Goal: Task Accomplishment & Management: Manage account settings

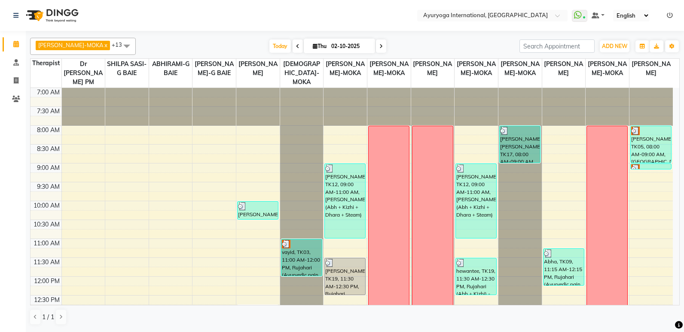
scroll to position [301, 0]
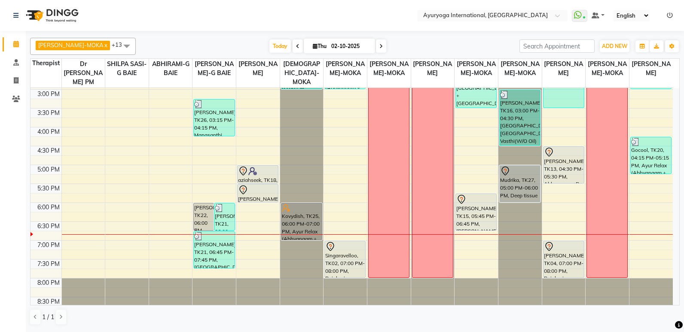
click at [605, 58] on table "Therapist Dr [PERSON_NAME] PM [PERSON_NAME]-G BAIE ABHIRAMI-G BAIE [PERSON_NAME…" at bounding box center [354, 181] width 649 height 247
click at [313, 43] on icon at bounding box center [315, 46] width 5 height 6
select select "10"
select select "2025"
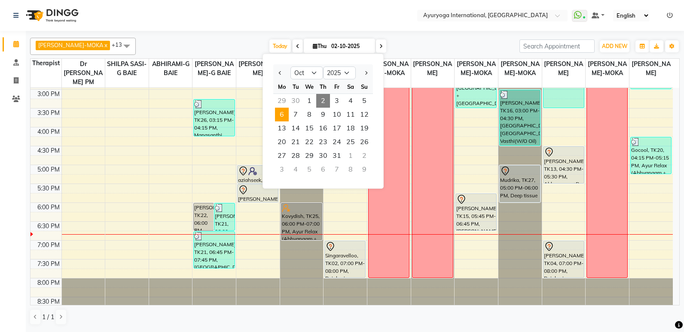
click at [286, 116] on span "6" at bounding box center [282, 115] width 14 height 14
type input "[DATE]"
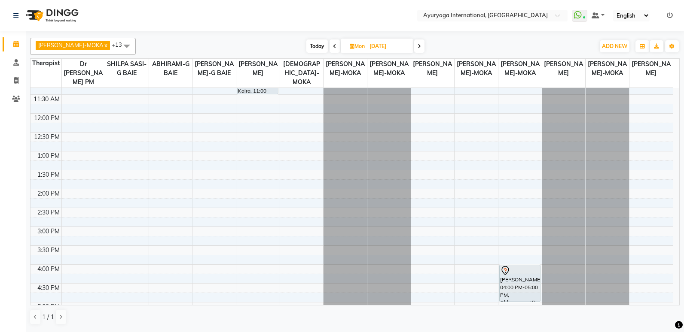
scroll to position [215, 0]
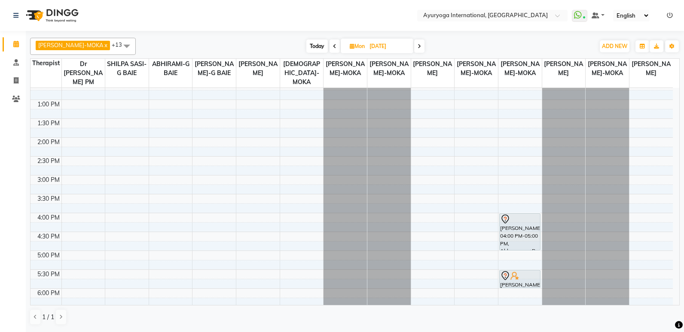
click at [120, 197] on div "7:00 AM 7:30 AM 8:00 AM 8:30 AM 9:00 AM 9:30 AM 10:00 AM 10:30 AM 11:00 AM 11:3…" at bounding box center [351, 137] width 642 height 529
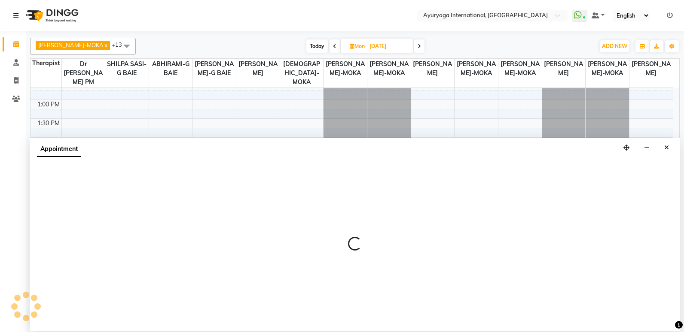
select select "11400"
select select "tentative"
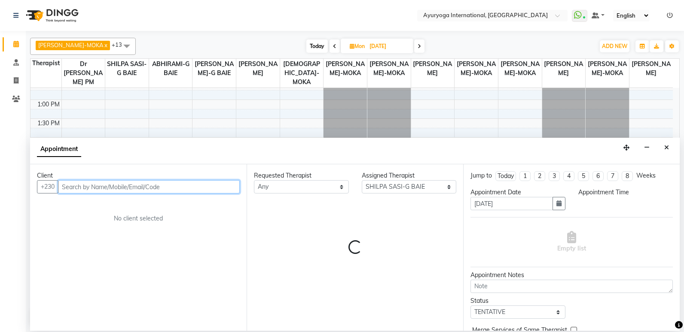
select select "930"
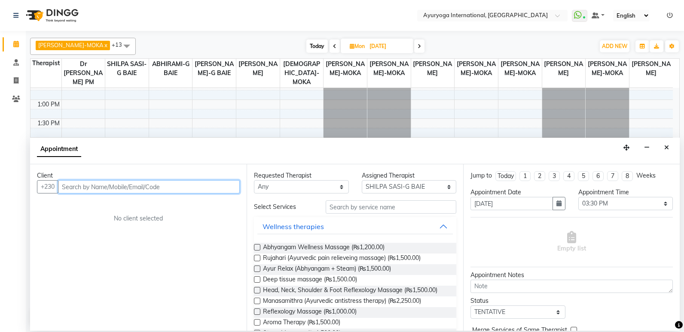
click at [160, 186] on input "text" at bounding box center [149, 186] width 182 height 13
type input "59326116"
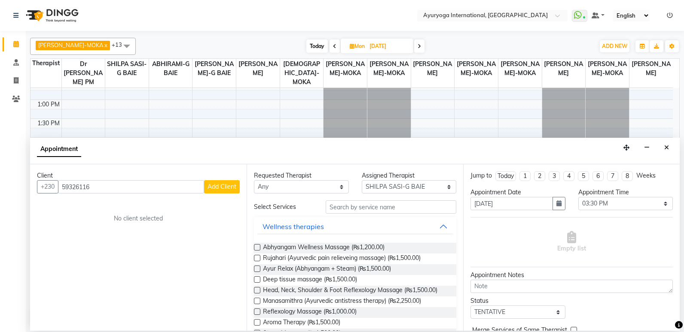
click at [225, 186] on span "Add Client" at bounding box center [221, 187] width 29 height 8
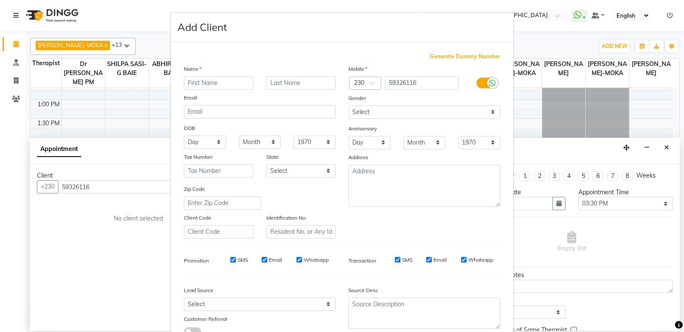
click at [207, 83] on input "text" at bounding box center [219, 82] width 70 height 13
click at [194, 87] on input "ywshna" at bounding box center [219, 82] width 70 height 13
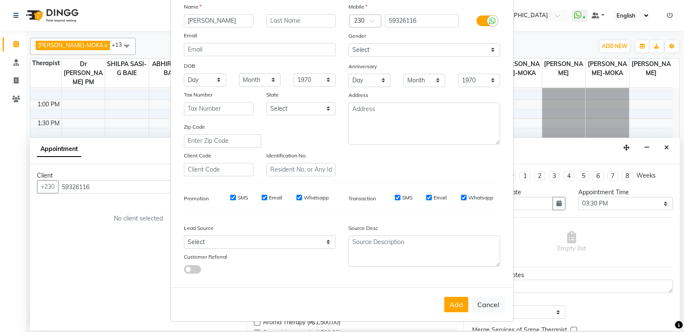
scroll to position [64, 0]
type input "[PERSON_NAME]"
click at [451, 310] on button "Add" at bounding box center [456, 303] width 24 height 15
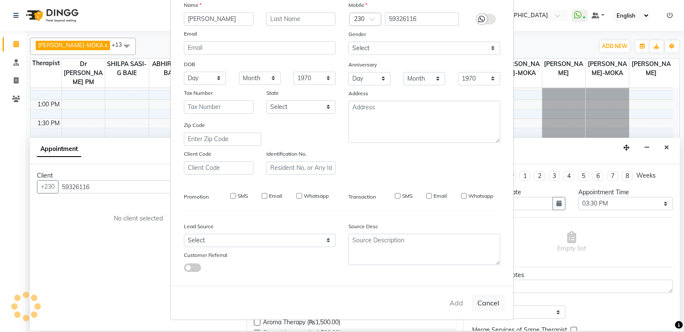
type input "59****16"
select select
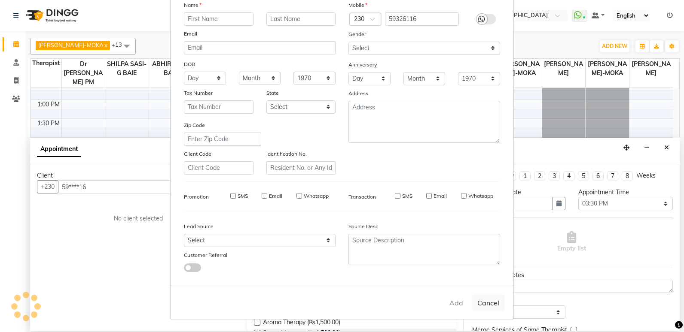
select select
checkbox input "false"
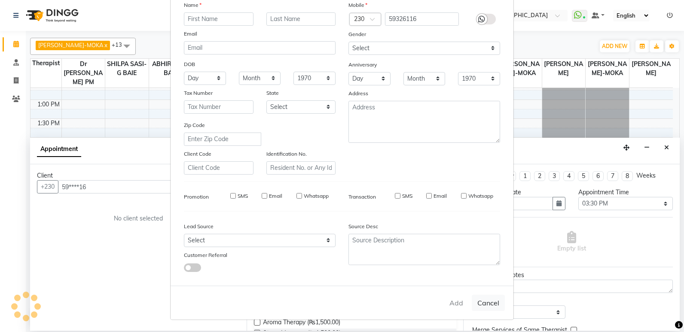
checkbox input "false"
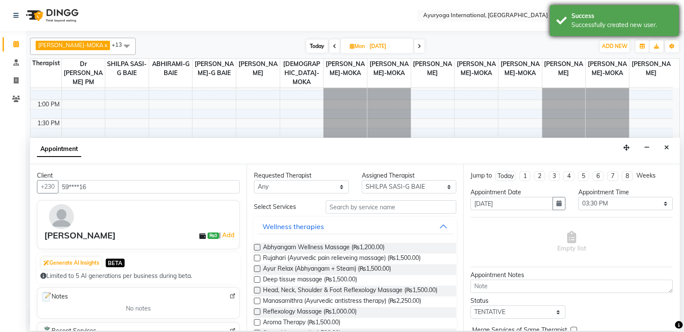
click at [589, 27] on div "Successfully created new user." at bounding box center [621, 25] width 101 height 9
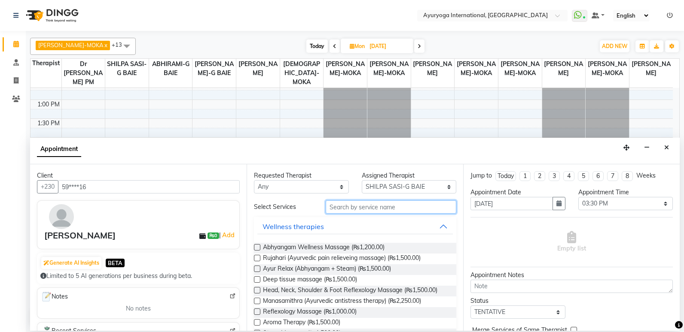
click at [352, 212] on input "text" at bounding box center [391, 207] width 131 height 13
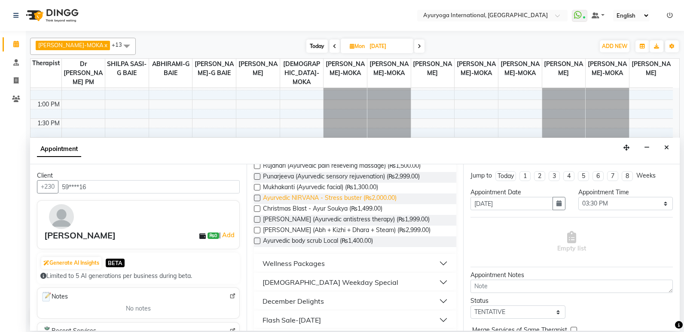
scroll to position [129, 0]
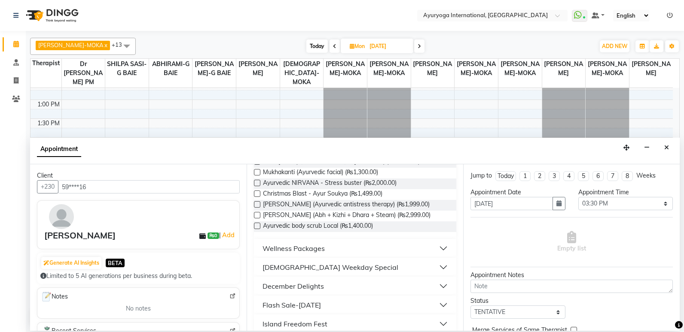
type input "ayu"
click at [336, 271] on div "[DEMOGRAPHIC_DATA] Weekday Special" at bounding box center [330, 267] width 136 height 10
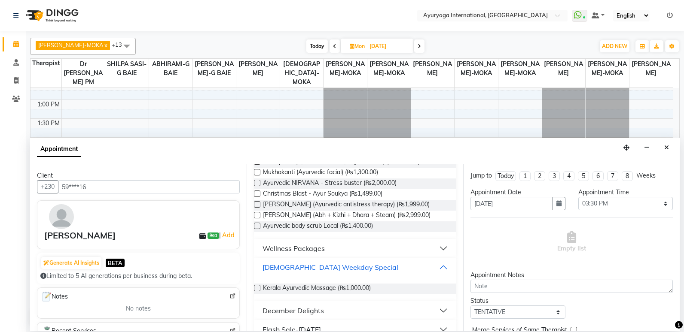
scroll to position [172, 0]
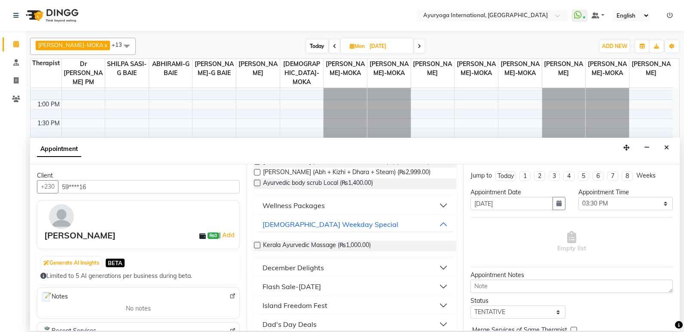
click at [335, 271] on button "December Delights" at bounding box center [354, 267] width 195 height 15
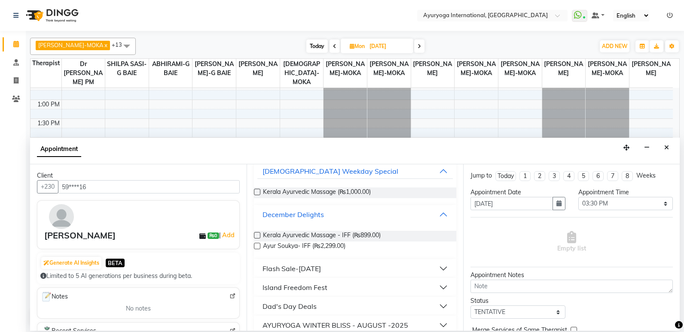
scroll to position [236, 0]
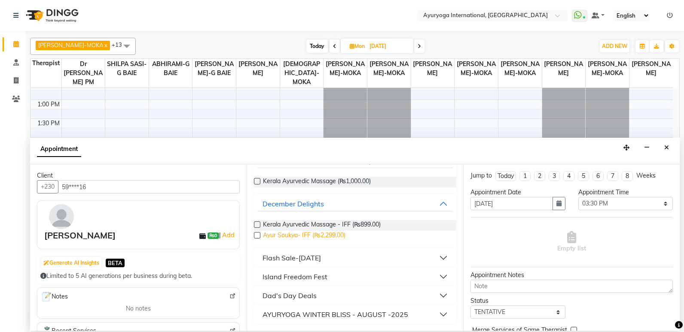
click at [335, 239] on span "Ayur Soukya- IFF (₨2,299.00)" at bounding box center [304, 236] width 82 height 11
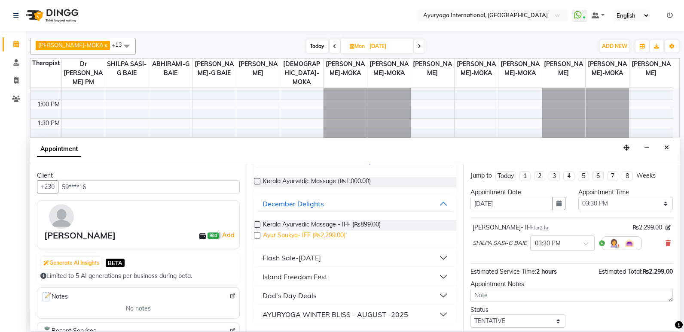
click at [335, 238] on span "Ayur Soukya- IFF (₨2,299.00)" at bounding box center [304, 236] width 82 height 11
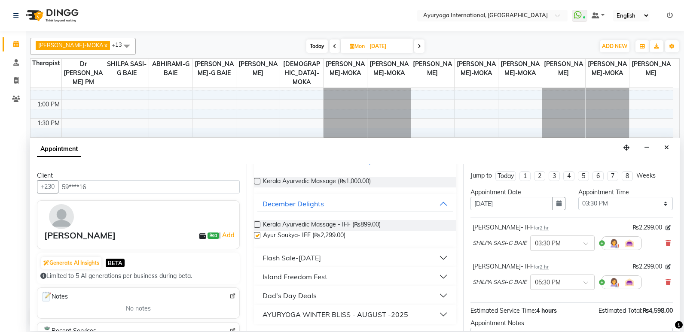
checkbox input "false"
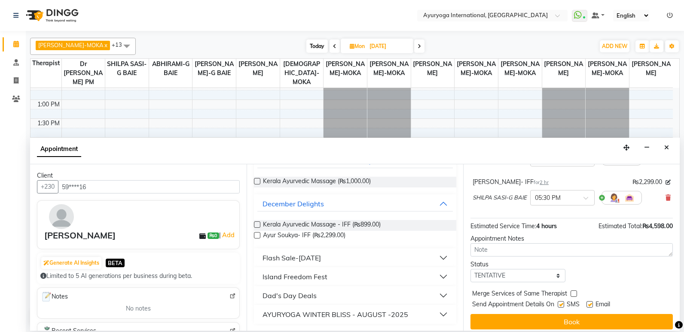
scroll to position [90, 0]
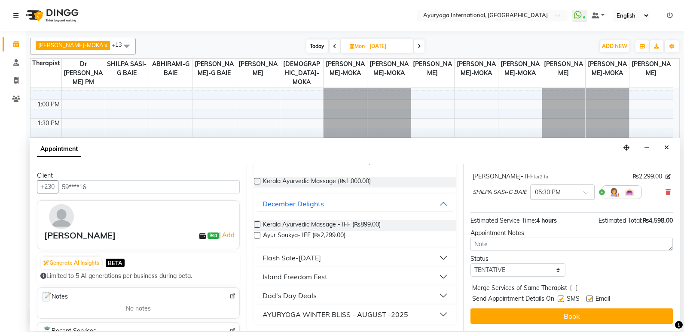
click at [554, 195] on input "text" at bounding box center [554, 191] width 38 height 9
click at [552, 211] on div "03:30 PM" at bounding box center [562, 210] width 64 height 16
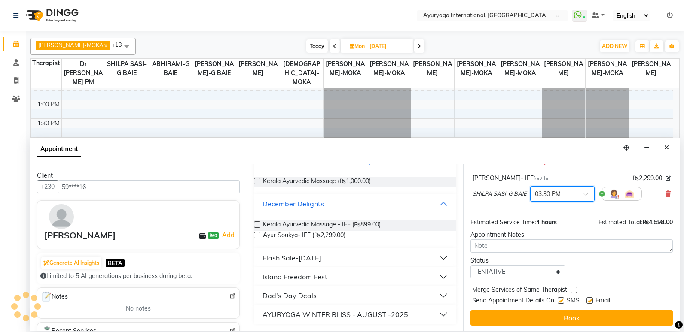
scroll to position [99, 0]
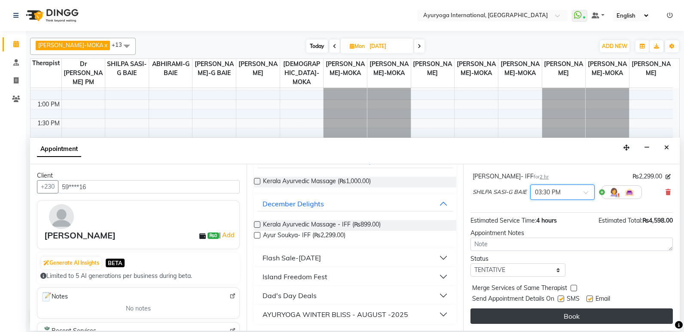
click at [546, 315] on button "Book" at bounding box center [571, 316] width 202 height 15
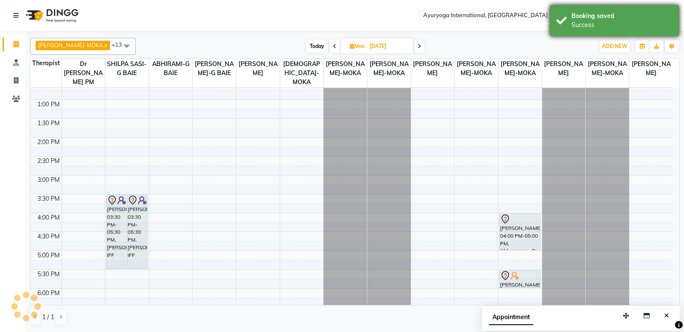
click at [591, 18] on div "Booking saved" at bounding box center [621, 16] width 101 height 9
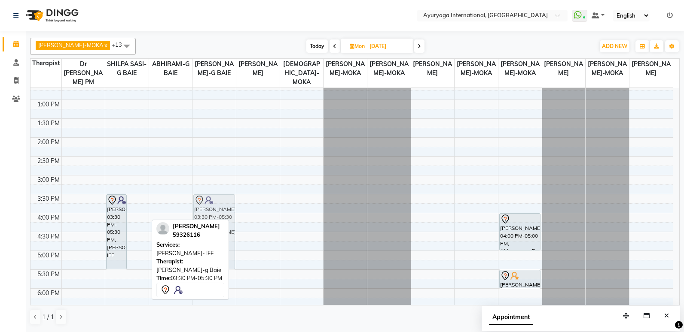
drag, startPoint x: 142, startPoint y: 233, endPoint x: 211, endPoint y: 235, distance: 69.2
click at [211, 235] on div "[PERSON_NAME]-MOKA x ABHIRAMI-G BAIE x [PERSON_NAME]-MOKA x ALEENA-MOKA x [PERS…" at bounding box center [354, 181] width 649 height 295
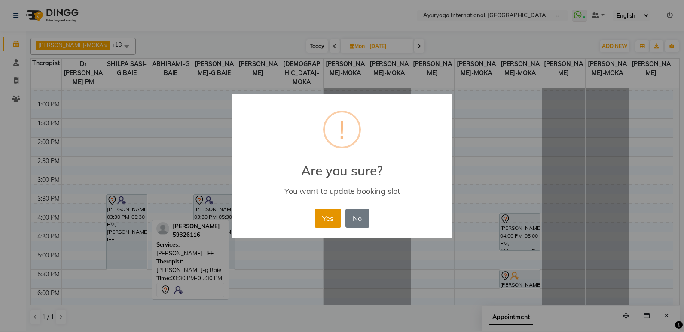
click at [329, 223] on button "Yes" at bounding box center [327, 218] width 26 height 19
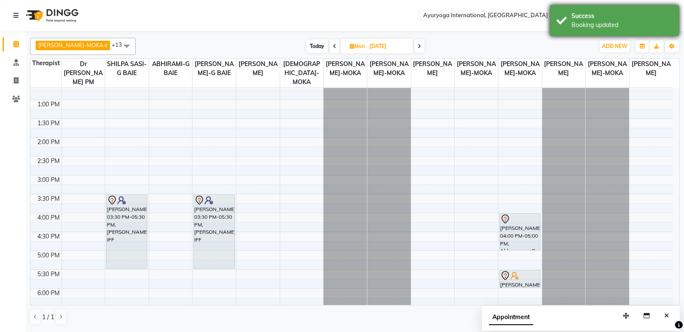
click at [627, 24] on div "Booking updated" at bounding box center [621, 25] width 101 height 9
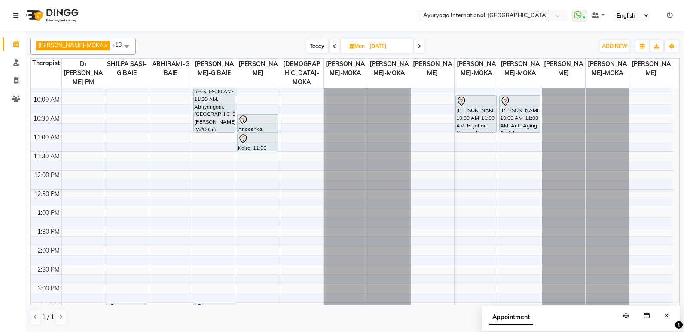
scroll to position [86, 0]
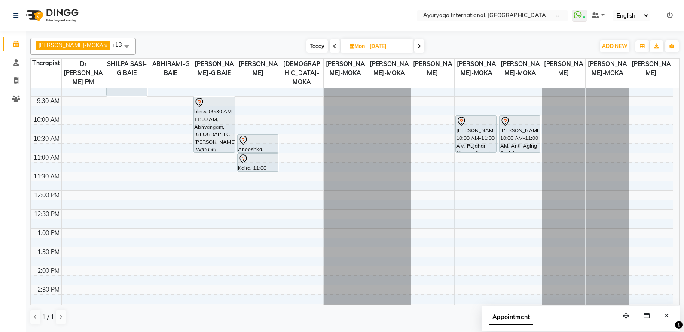
click at [312, 46] on span "Today" at bounding box center [316, 46] width 21 height 13
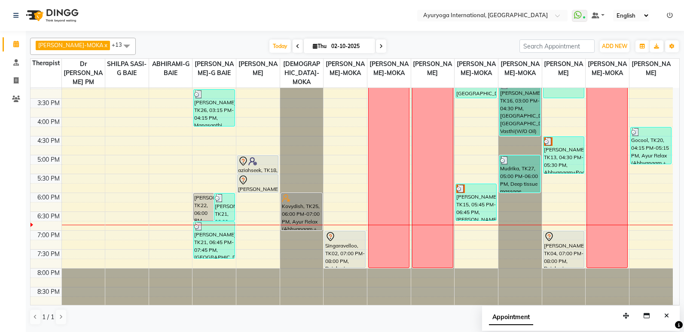
scroll to position [311, 0]
click at [376, 43] on span at bounding box center [381, 46] width 10 height 13
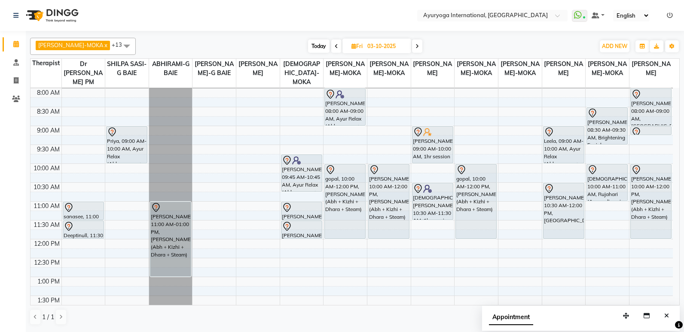
scroll to position [11, 0]
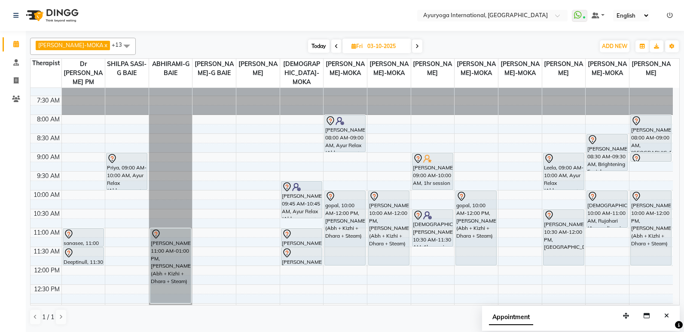
click at [311, 49] on span "Today" at bounding box center [318, 46] width 21 height 13
type input "02-10-2025"
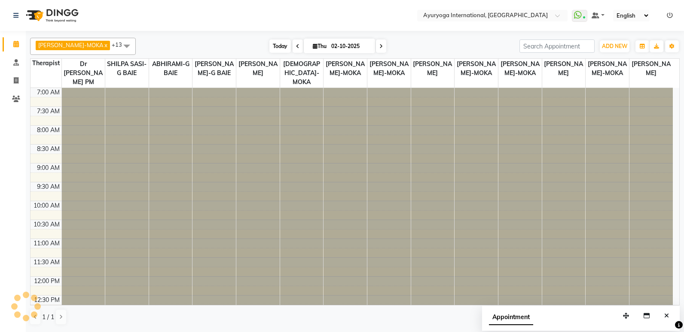
scroll to position [311, 0]
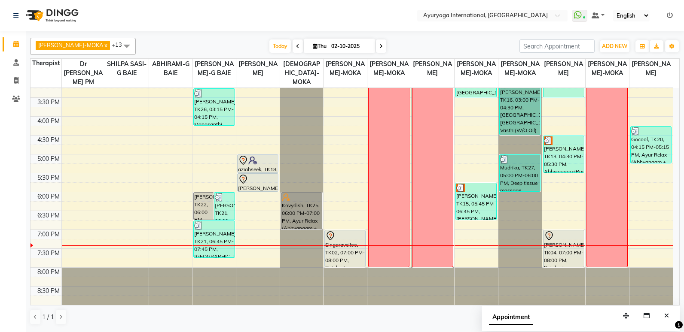
drag, startPoint x: 296, startPoint y: 33, endPoint x: 298, endPoint y: 42, distance: 9.6
drag, startPoint x: 298, startPoint y: 42, endPoint x: 407, endPoint y: 31, distance: 109.6
click at [407, 31] on div at bounding box center [354, 32] width 649 height 3
drag, startPoint x: 405, startPoint y: 26, endPoint x: 388, endPoint y: 48, distance: 27.8
click at [388, 48] on div "Today Thu 02-10-2025" at bounding box center [327, 46] width 375 height 13
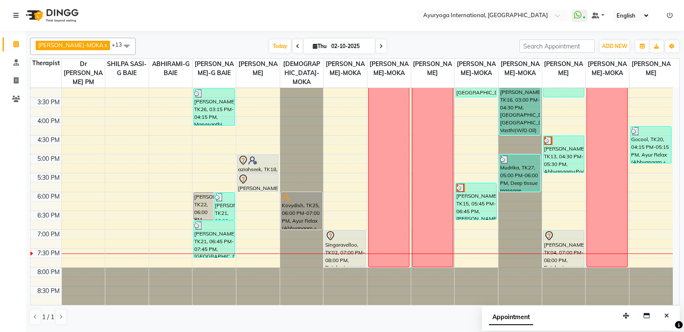
click at [388, 49] on div "Today Thu 02-10-2025" at bounding box center [327, 46] width 375 height 13
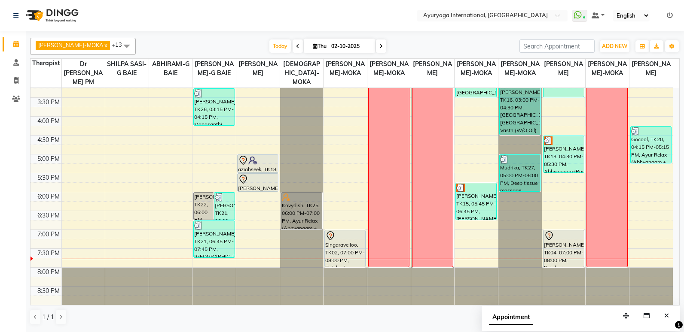
drag, startPoint x: 388, startPoint y: 49, endPoint x: 388, endPoint y: 43, distance: 6.0
click at [388, 43] on div "Today Thu 02-10-2025" at bounding box center [327, 46] width 375 height 13
click at [172, 154] on div "7:00 AM 7:30 AM 8:00 AM 8:30 AM 9:00 AM 9:30 AM 10:00 AM 10:30 AM 11:00 AM 11:3…" at bounding box center [351, 41] width 642 height 529
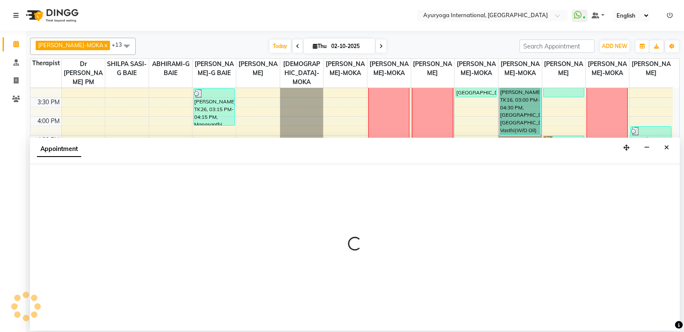
select select "70418"
select select "1005"
select select "tentative"
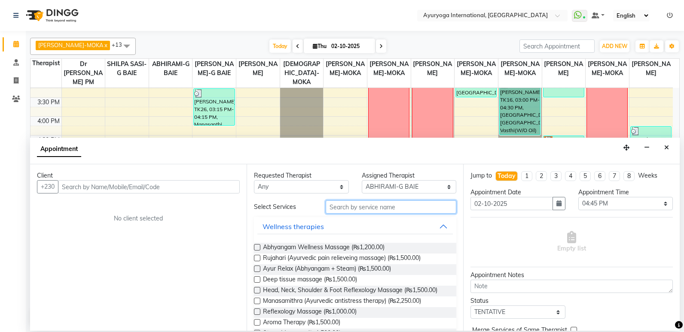
click at [352, 207] on input "text" at bounding box center [391, 207] width 131 height 13
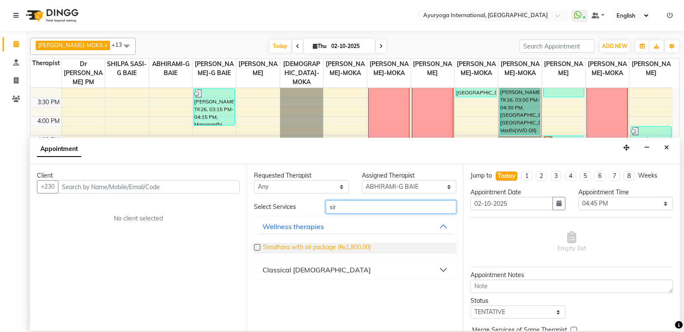
type input "sir"
click at [349, 250] on span "Sirodhara with oil package (₨1,800.00)" at bounding box center [317, 248] width 108 height 11
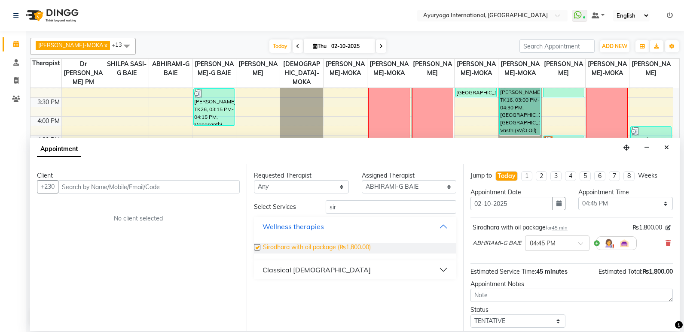
checkbox input "false"
click at [294, 269] on div "Classical [DEMOGRAPHIC_DATA]" at bounding box center [316, 270] width 108 height 10
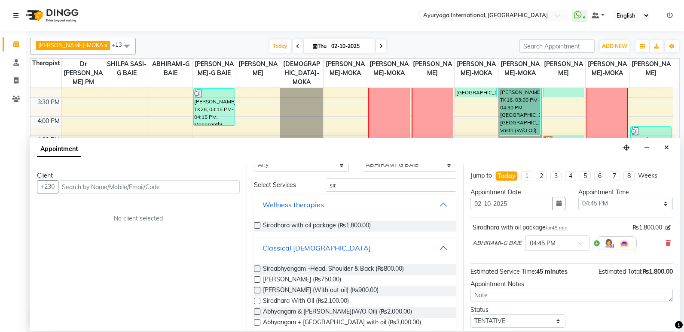
scroll to position [34, 0]
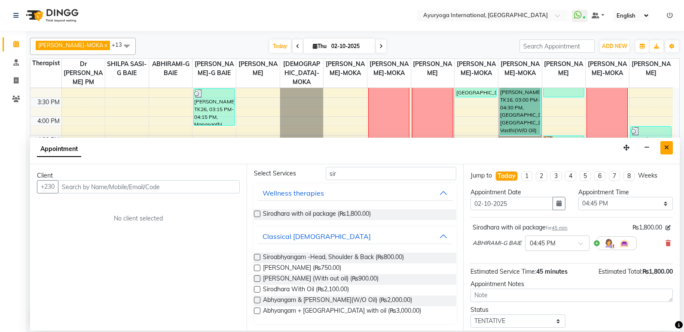
click at [667, 146] on icon "Close" at bounding box center [666, 148] width 5 height 6
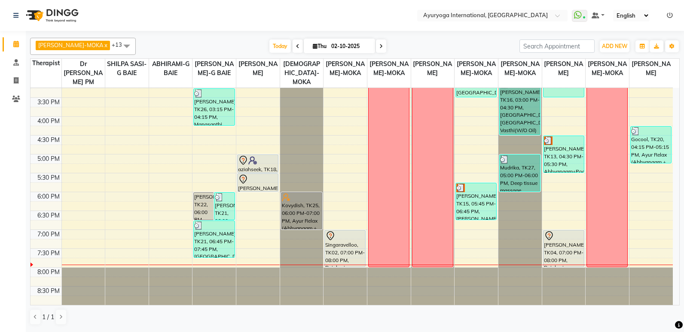
click at [379, 48] on icon at bounding box center [380, 46] width 3 height 5
type input "03-10-2025"
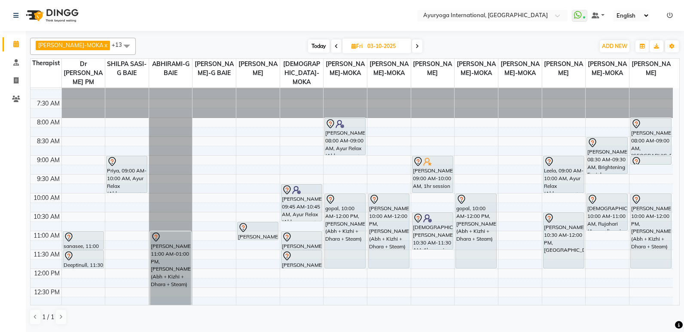
scroll to position [0, 0]
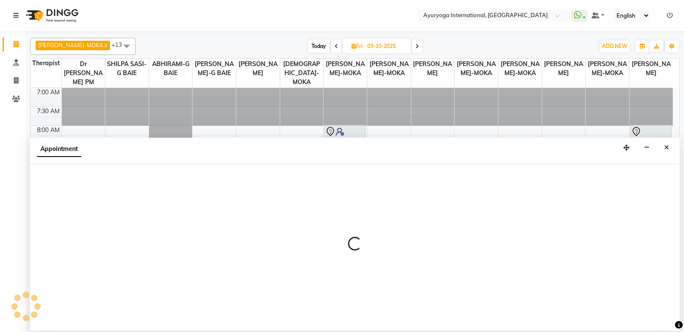
select select "92659"
select select "570"
select select "tentative"
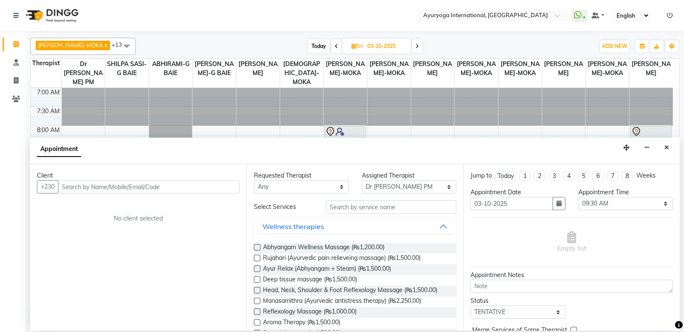
click at [144, 189] on input "text" at bounding box center [149, 186] width 182 height 13
click at [667, 151] on button "Close" at bounding box center [666, 147] width 12 height 13
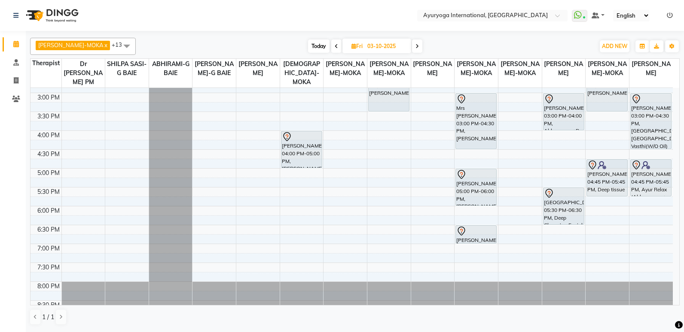
scroll to position [301, 0]
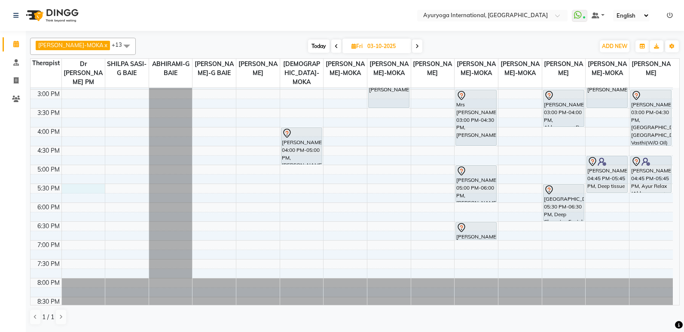
click at [79, 189] on div "7:00 AM 7:30 AM 8:00 AM 8:30 AM 9:00 AM 9:30 AM 10:00 AM 10:30 AM 11:00 AM 11:3…" at bounding box center [351, 51] width 642 height 529
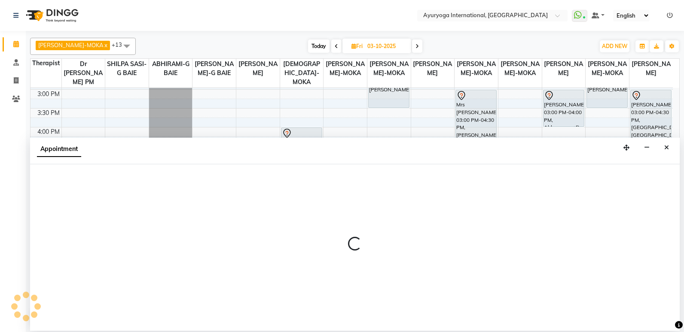
select select "92659"
select select "1050"
select select "tentative"
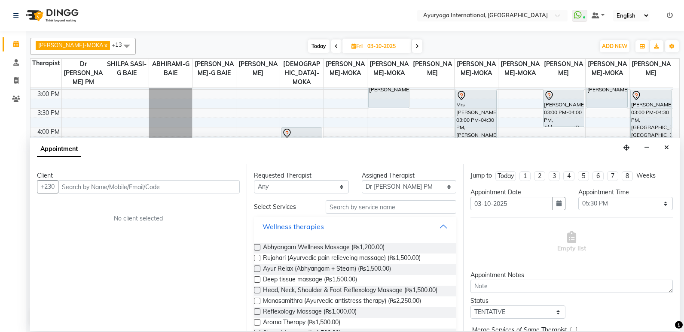
click at [119, 185] on input "text" at bounding box center [149, 186] width 182 height 13
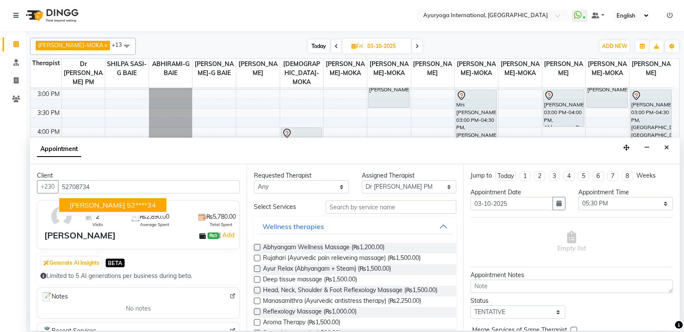
click at [84, 200] on button "[PERSON_NAME] 52****34" at bounding box center [112, 205] width 107 height 14
type input "52****34"
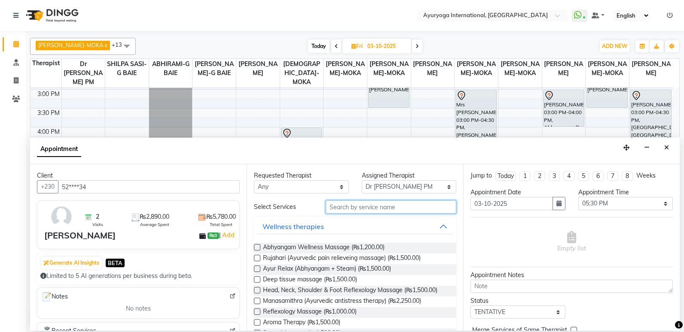
click at [381, 212] on input "text" at bounding box center [391, 207] width 131 height 13
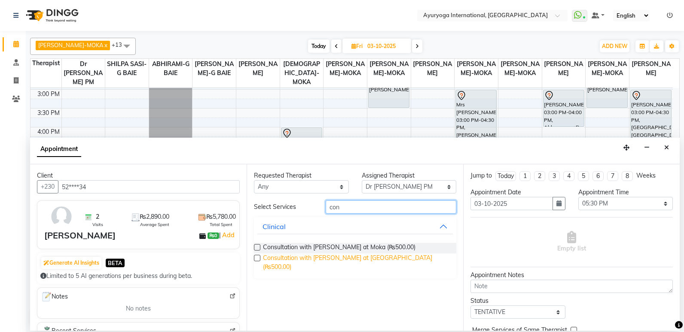
type input "con"
click at [381, 261] on span "Consultation with [PERSON_NAME] at [GEOGRAPHIC_DATA] (₨500.00)" at bounding box center [356, 263] width 186 height 18
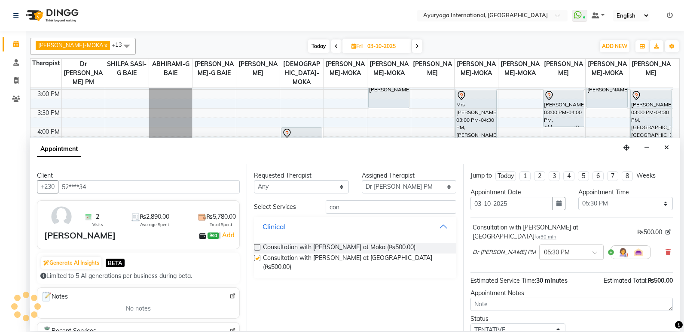
checkbox input "false"
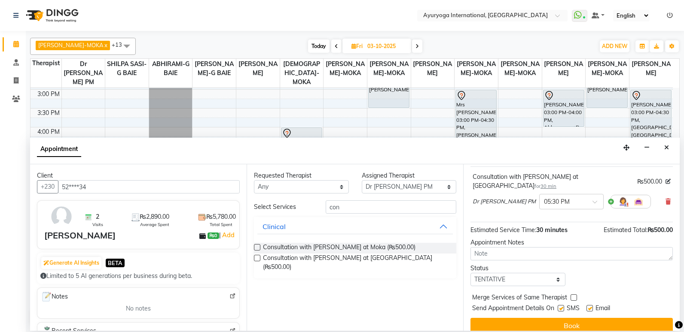
scroll to position [51, 0]
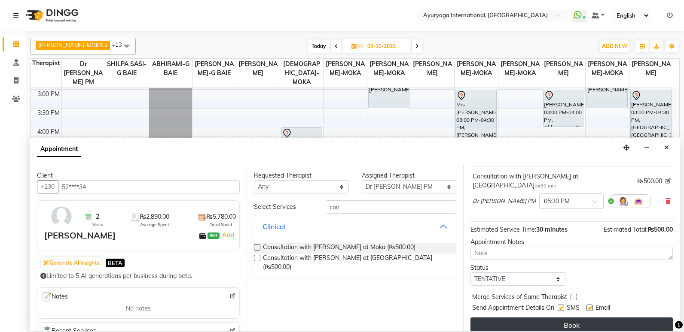
click at [564, 319] on button "Book" at bounding box center [571, 325] width 202 height 15
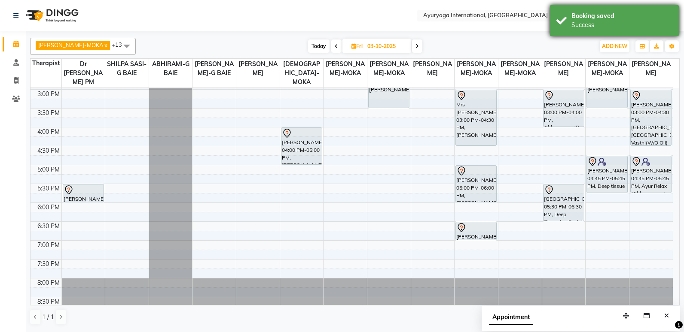
click at [655, 18] on div "Booking saved" at bounding box center [621, 16] width 101 height 9
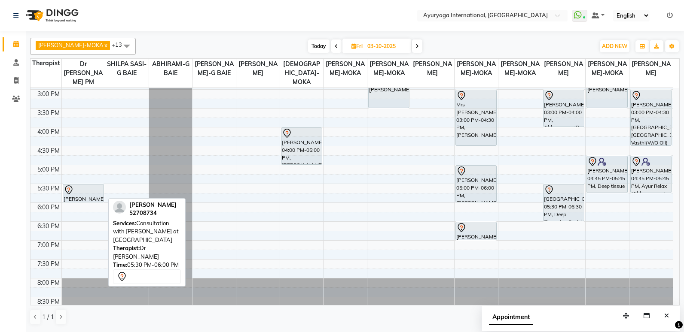
click at [82, 196] on div "[PERSON_NAME], 05:30 PM-06:00 PM, Consultation with [PERSON_NAME] at [GEOGRAPHI…" at bounding box center [83, 194] width 40 height 18
click at [84, 197] on div "[PERSON_NAME], 05:30 PM-06:00 PM, Consultation with [PERSON_NAME] at [GEOGRAPHI…" at bounding box center [83, 194] width 40 height 18
select select "7"
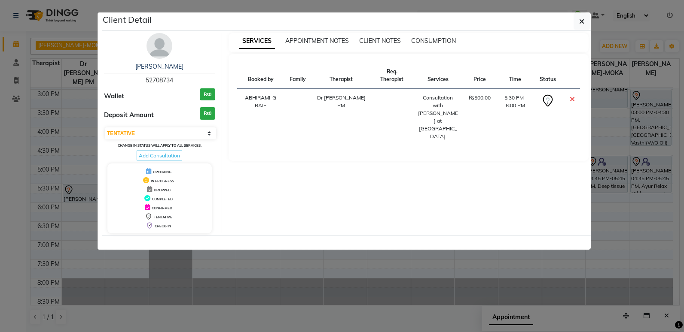
drag, startPoint x: 141, startPoint y: 80, endPoint x: 193, endPoint y: 78, distance: 51.6
click at [193, 78] on div "[PERSON_NAME] 52708734" at bounding box center [159, 73] width 111 height 23
copy span "52708734"
click at [588, 17] on button "button" at bounding box center [581, 21] width 16 height 16
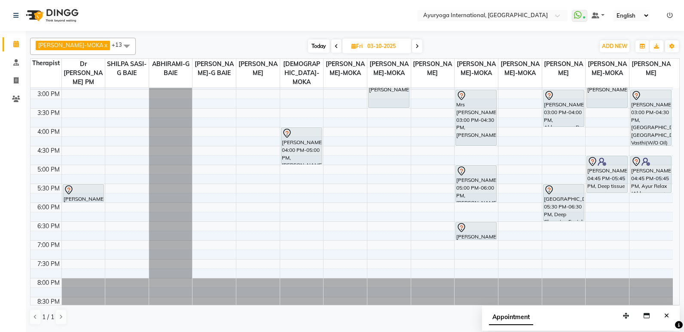
click at [204, 204] on div "7:00 AM 7:30 AM 8:00 AM 8:30 AM 9:00 AM 9:30 AM 10:00 AM 10:30 AM 11:00 AM 11:3…" at bounding box center [351, 51] width 642 height 529
select select "50740"
select select "tentative"
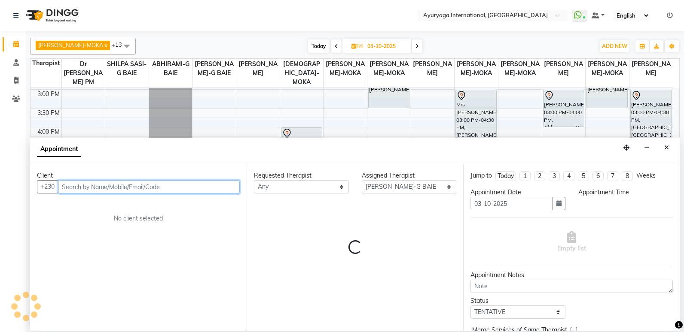
select select "1080"
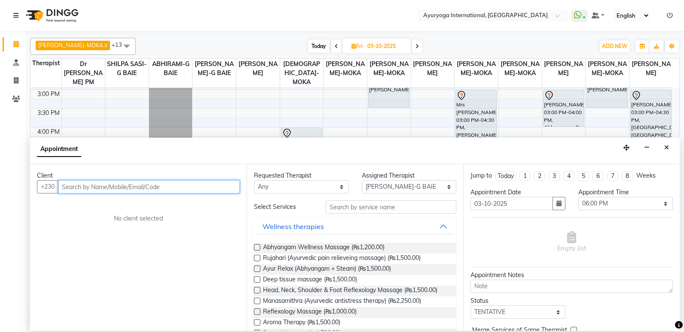
click at [174, 188] on input "text" at bounding box center [149, 186] width 182 height 13
paste input "52708734"
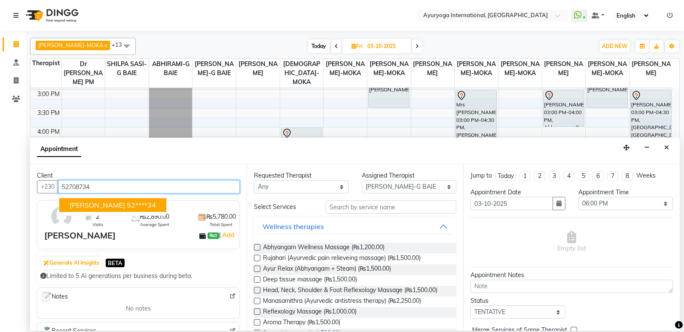
type input "52708734"
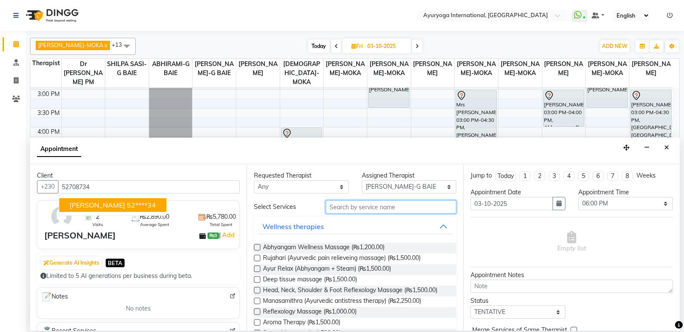
click at [346, 208] on input "text" at bounding box center [391, 207] width 131 height 13
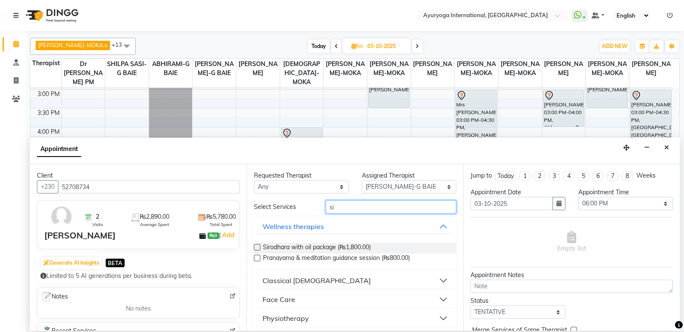
type input "si"
click at [312, 282] on div "Classical [DEMOGRAPHIC_DATA]" at bounding box center [316, 281] width 108 height 10
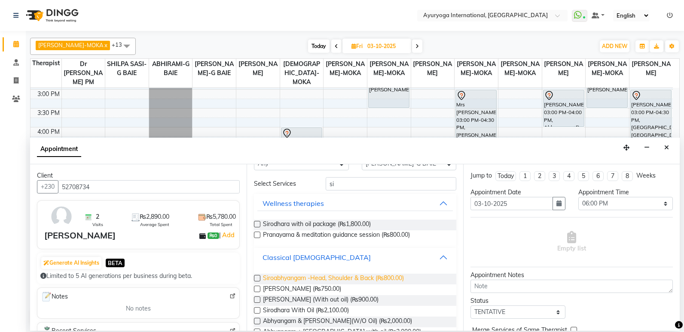
scroll to position [43, 0]
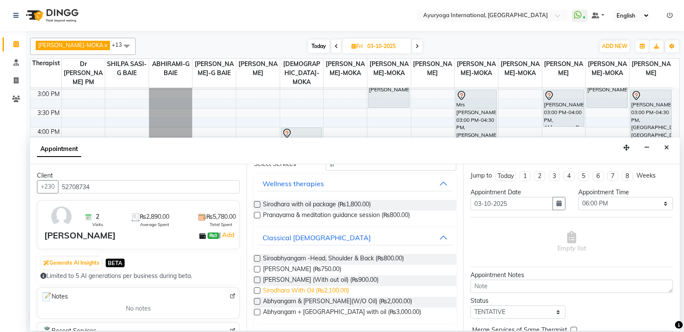
click at [345, 289] on span "Sirodhara With Oil (₨2,100.00)" at bounding box center [306, 292] width 86 height 11
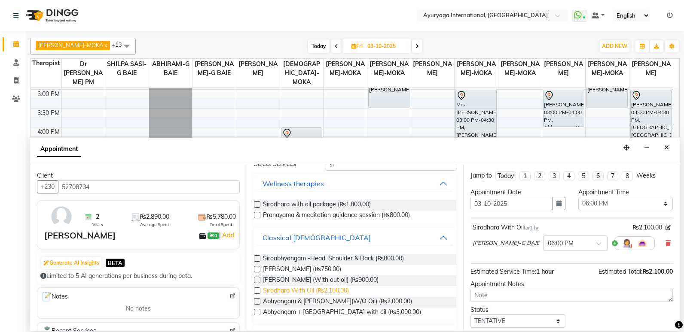
click at [339, 287] on span "Sirodhara With Oil (₨2,100.00)" at bounding box center [306, 292] width 86 height 11
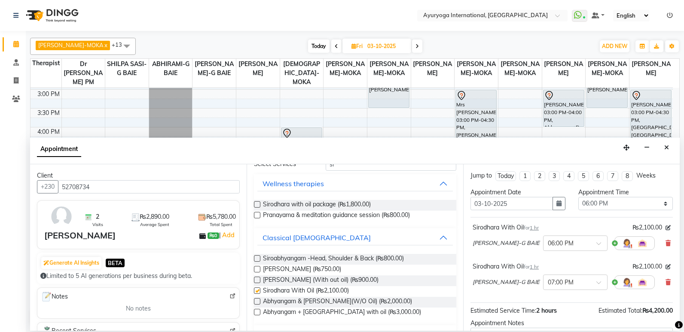
checkbox input "false"
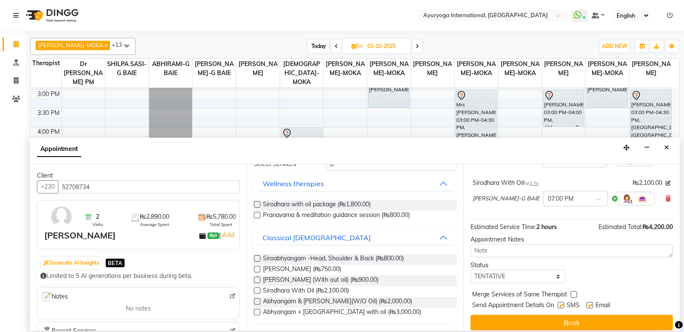
scroll to position [93, 0]
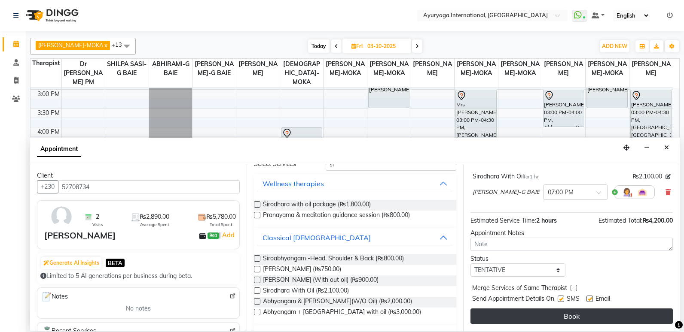
click at [538, 317] on button "Book" at bounding box center [571, 316] width 202 height 15
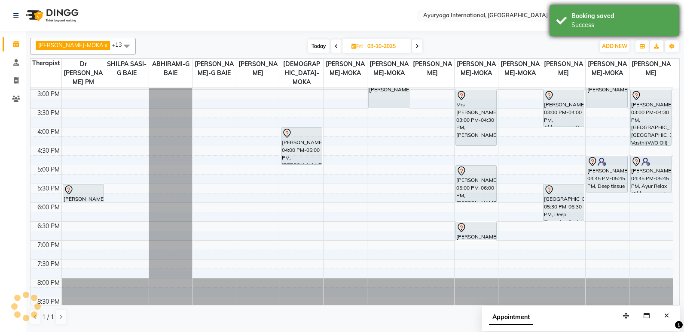
click at [607, 15] on div "Booking saved" at bounding box center [621, 16] width 101 height 9
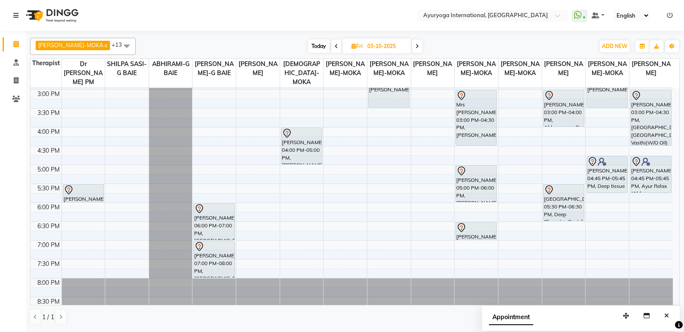
click at [310, 48] on span "Today" at bounding box center [318, 46] width 21 height 13
type input "02-10-2025"
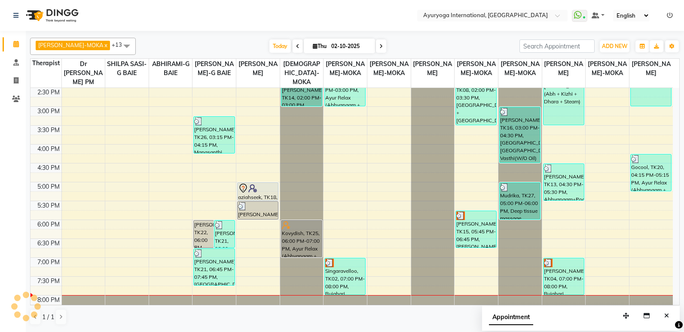
scroll to position [268, 0]
